Goal: Task Accomplishment & Management: Use online tool/utility

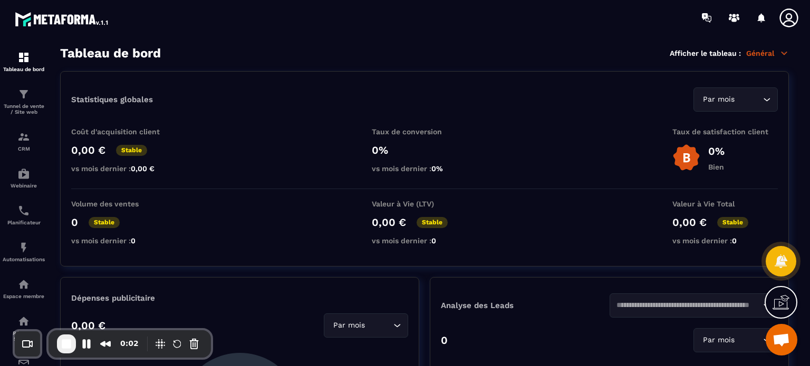
click at [0, 101] on div at bounding box center [23, 206] width 47 height 342
click at [34, 100] on div "Tunnel de vente / Site web" at bounding box center [24, 101] width 42 height 27
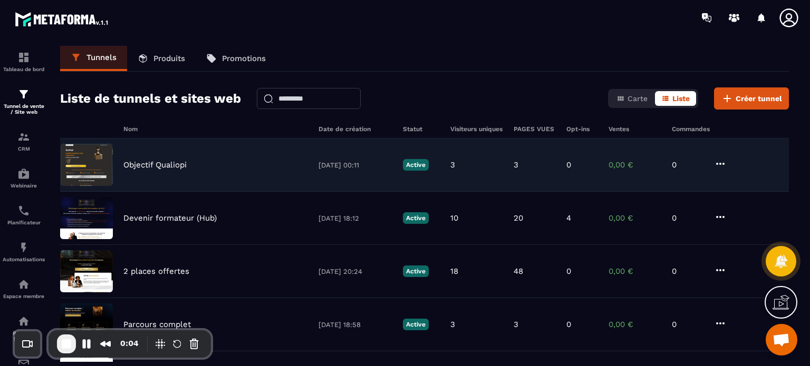
click at [175, 167] on p "Objectif Qualiopi" at bounding box center [154, 164] width 63 height 9
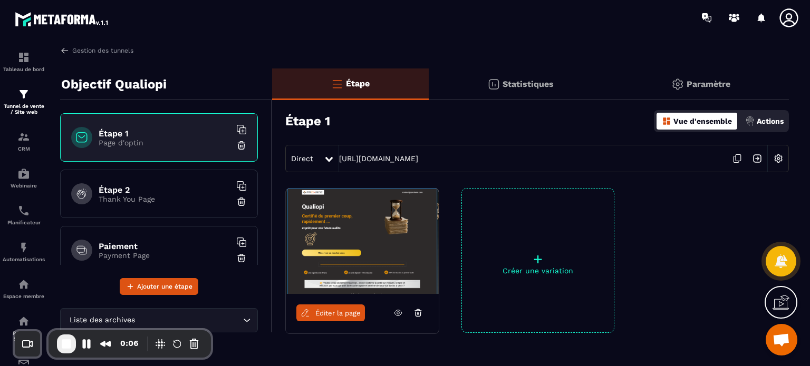
click at [333, 319] on link "Éditer la page" at bounding box center [330, 313] width 69 height 17
